Goal: Information Seeking & Learning: Find specific fact

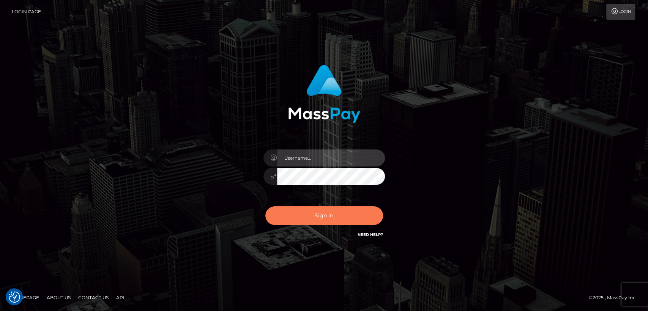
type input "[DOMAIN_NAME]"
click at [315, 211] on button "Sign in" at bounding box center [324, 216] width 118 height 19
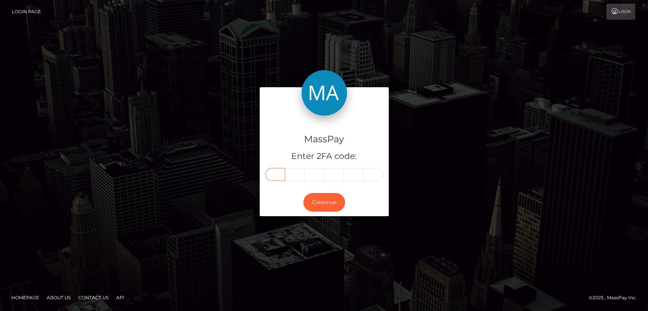
click at [275, 177] on input "text" at bounding box center [275, 174] width 20 height 13
paste input "8"
type input "8"
type input "4"
type input "8"
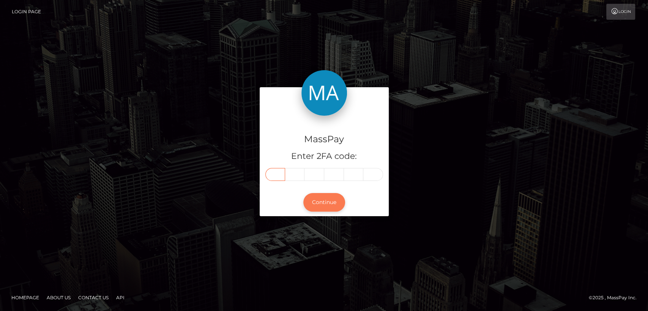
type input "7"
type input "2"
type input "8"
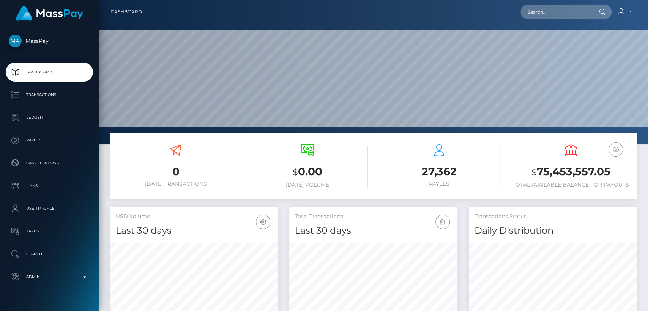
scroll to position [134, 168]
click at [573, 11] on input "text" at bounding box center [556, 12] width 71 height 14
paste input "848728"
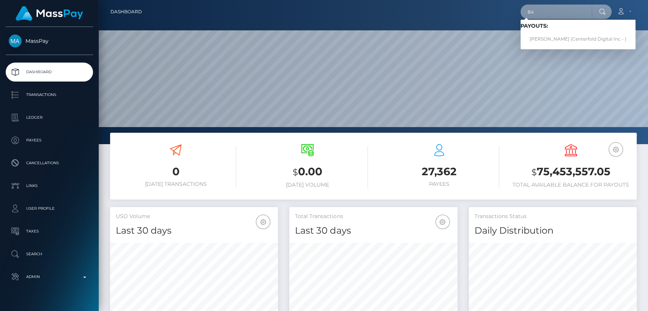
type input "8"
paste input "[EMAIL_ADDRESS][DOMAIN_NAME]"
type input "chlomail.zip@gmail.com"
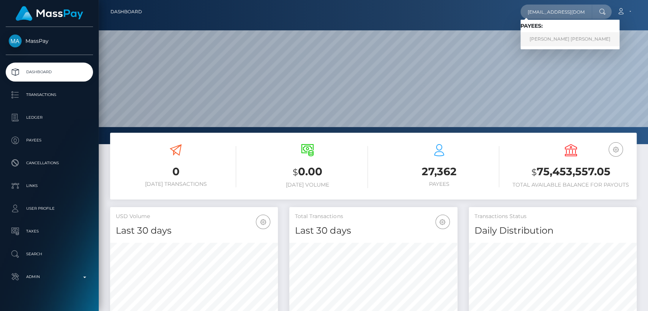
click at [548, 39] on link "TROY JAMES CAMERON" at bounding box center [570, 39] width 99 height 14
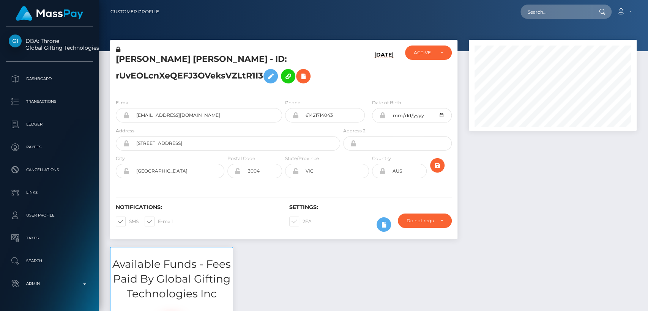
scroll to position [91, 168]
click at [407, 88] on div "ACTIVE DEACTIVE CLOSED ACTIVE" at bounding box center [428, 69] width 58 height 47
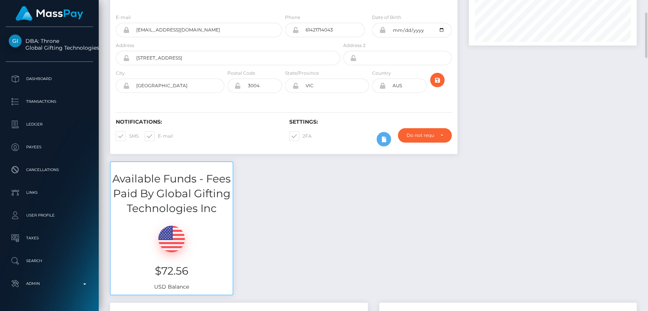
scroll to position [0, 0]
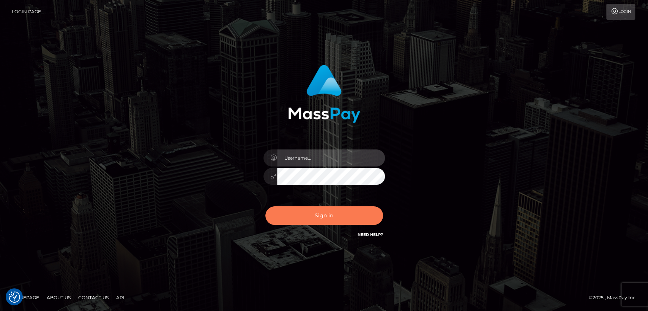
type input "nt.es"
click at [312, 219] on button "Sign in" at bounding box center [324, 216] width 118 height 19
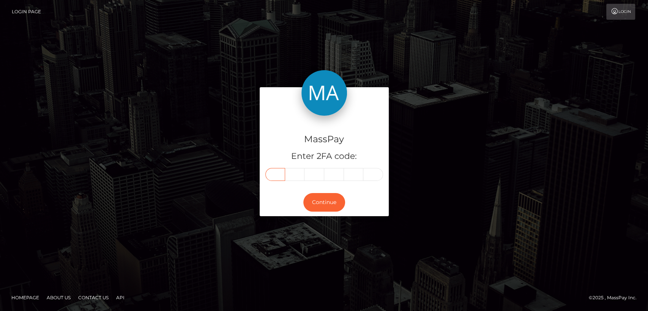
click at [276, 172] on input "text" at bounding box center [275, 174] width 20 height 13
paste input "1"
type input "1"
type input "6"
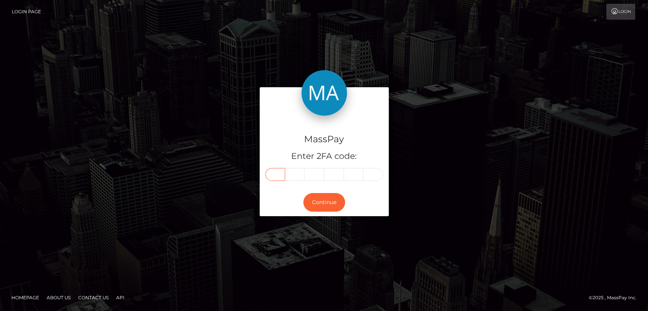
type input "2"
type input "6"
type input "7"
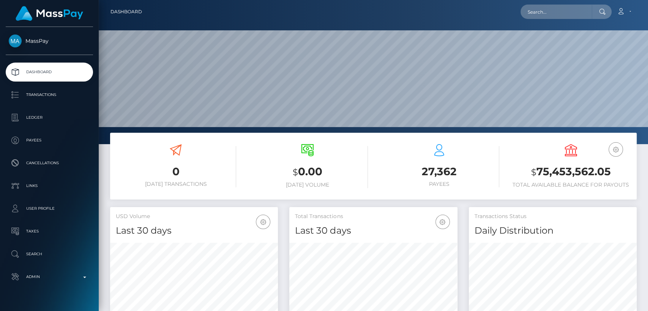
scroll to position [134, 168]
click at [581, 13] on input "text" at bounding box center [556, 12] width 71 height 14
paste input "[EMAIL_ADDRESS][DOMAIN_NAME]"
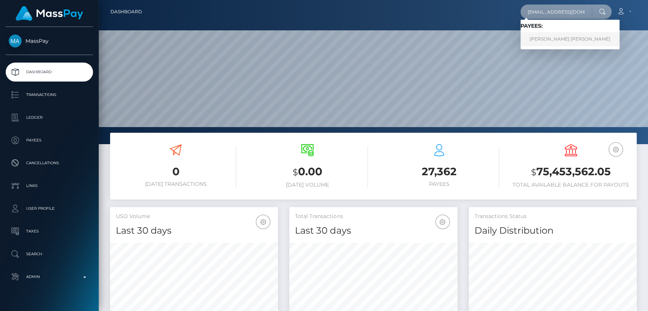
type input "[EMAIL_ADDRESS][DOMAIN_NAME]"
click at [581, 38] on link "TROY JAMES CAMERON" at bounding box center [570, 39] width 99 height 14
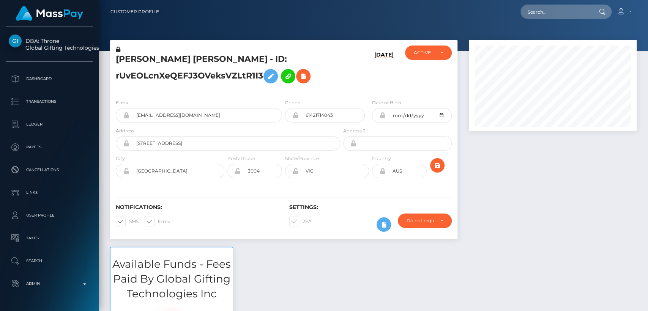
scroll to position [91, 168]
click at [554, 14] on input "text" at bounding box center [556, 12] width 71 height 14
paste input "[EMAIL_ADDRESS][DOMAIN_NAME]"
type input "[EMAIL_ADDRESS][DOMAIN_NAME]"
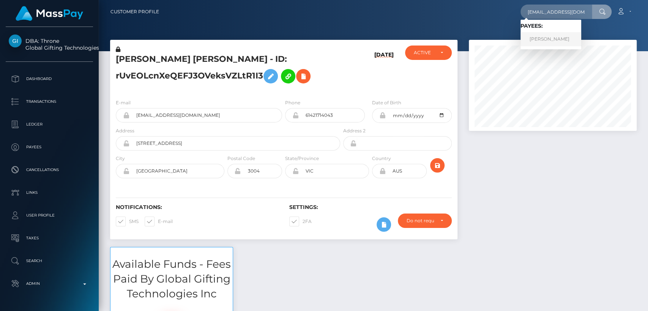
click at [570, 36] on link "Hannah Louisa Bray" at bounding box center [551, 39] width 61 height 14
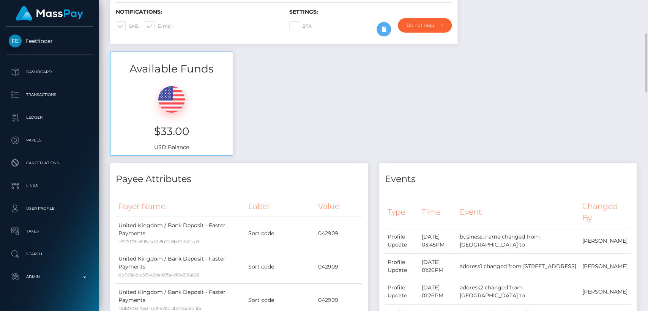
scroll to position [186, 0]
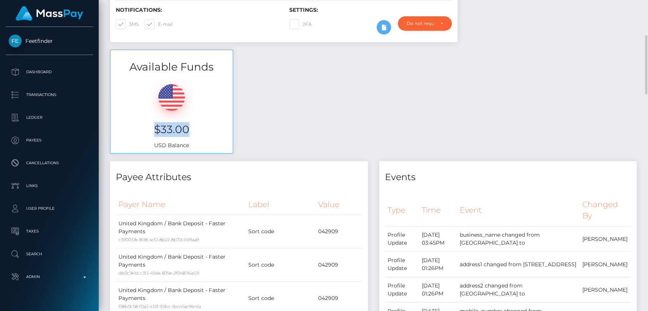
drag, startPoint x: 186, startPoint y: 129, endPoint x: 156, endPoint y: 126, distance: 30.6
click at [156, 126] on h3 "$33.00" at bounding box center [171, 129] width 111 height 15
copy h3 "$33.00"
click at [287, 111] on div "Available Funds $33.00 USD Balance" at bounding box center [373, 106] width 538 height 112
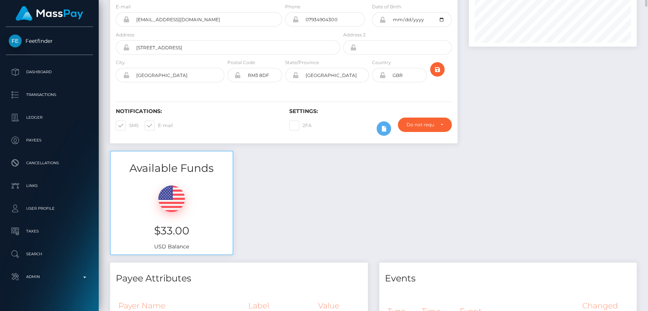
scroll to position [0, 0]
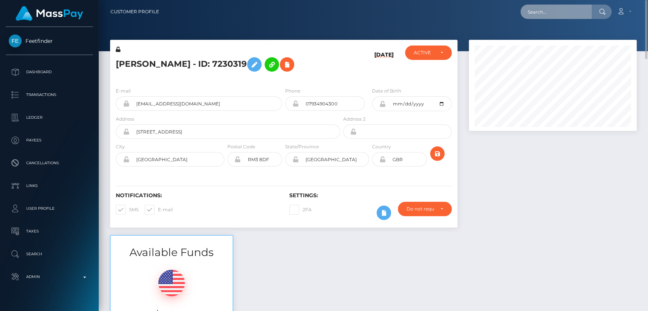
click at [546, 14] on input "text" at bounding box center [556, 12] width 71 height 14
paste input "irishgeorgia98@gmail.com"
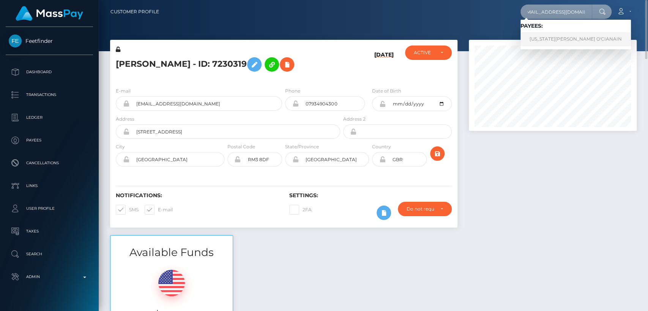
type input "irishgeorgia98@gmail.com"
click at [538, 43] on link "GEORGIA KAYLA O'CIANAIN" at bounding box center [576, 39] width 110 height 14
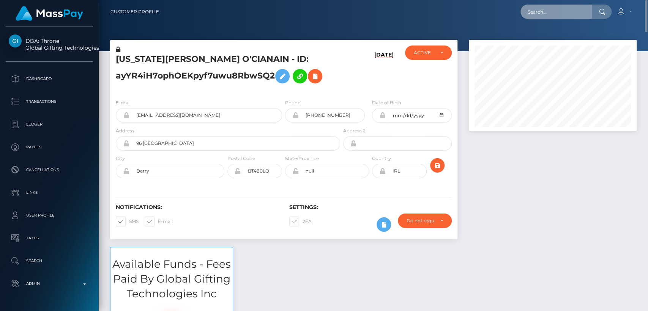
click at [553, 14] on input "text" at bounding box center [556, 12] width 71 height 14
paste input "[EMAIL_ADDRESS][DOMAIN_NAME]"
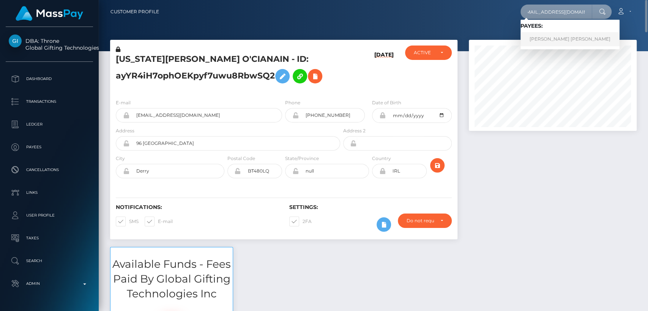
type input "[EMAIL_ADDRESS][DOMAIN_NAME]"
click at [546, 35] on link "PAIGE ELIZABETH EVANS" at bounding box center [570, 39] width 99 height 14
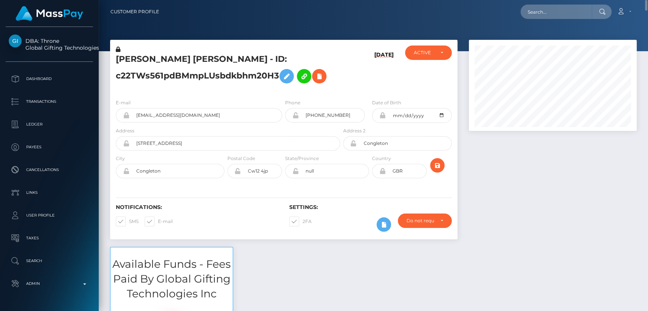
click at [127, 57] on h5 "[PERSON_NAME] [PERSON_NAME] - ID: c22TWs561pdBMmpLUsbdkbhm20H3" at bounding box center [226, 71] width 220 height 34
copy h5 "[PERSON_NAME]"
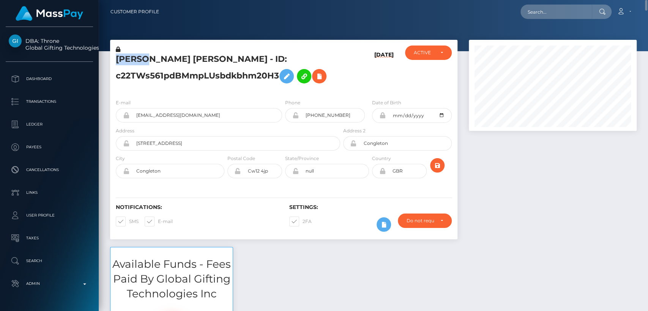
copy h5 "[PERSON_NAME]"
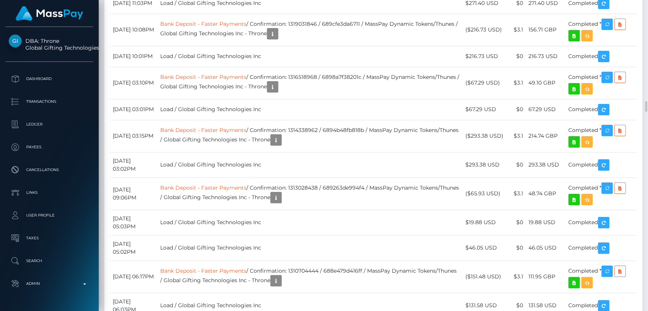
scroll to position [2974, 0]
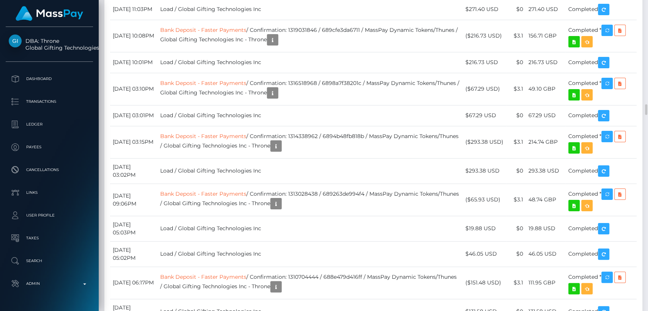
drag, startPoint x: 155, startPoint y: 108, endPoint x: 113, endPoint y: 109, distance: 42.2
copy td "[DATE]"
drag, startPoint x: 501, startPoint y: 115, endPoint x: 471, endPoint y: 113, distance: 29.7
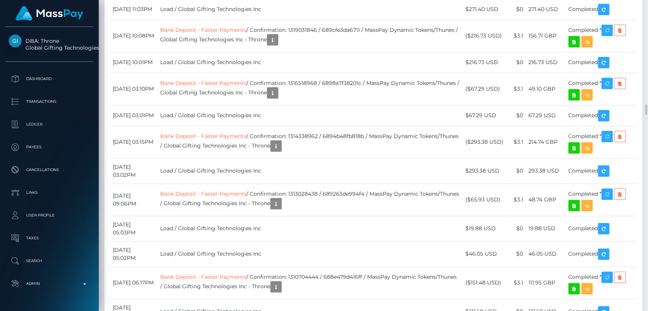
copy td "$134.18 USD"
